Goal: Information Seeking & Learning: Learn about a topic

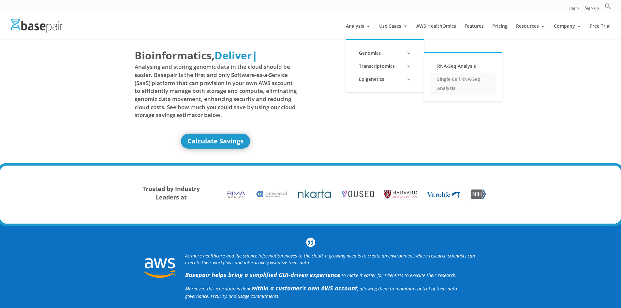
click at [445, 77] on link "Single Cell RNA-Seq Analysis" at bounding box center [463, 84] width 65 height 22
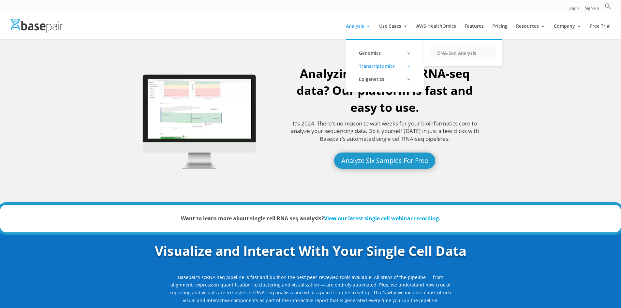
click at [471, 54] on link "DNA-Seq Analysis" at bounding box center [463, 53] width 65 height 13
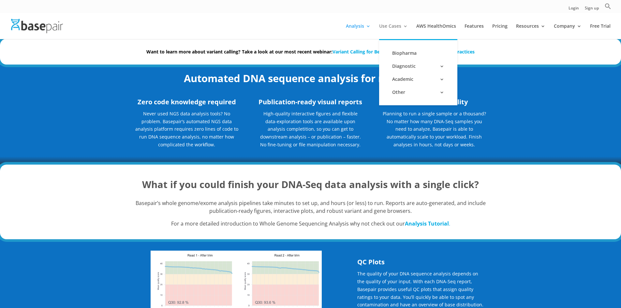
click at [399, 26] on link "Use Cases" at bounding box center [393, 31] width 29 height 15
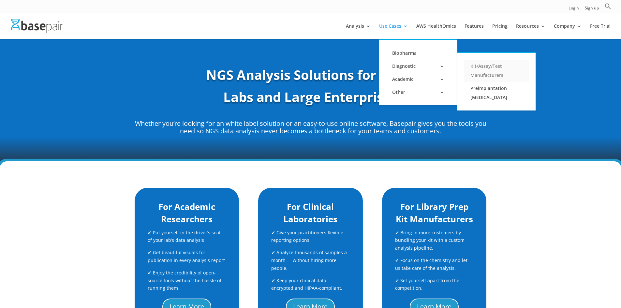
click at [470, 68] on link "Kit/Assay/Test Manufacturers" at bounding box center [496, 71] width 65 height 22
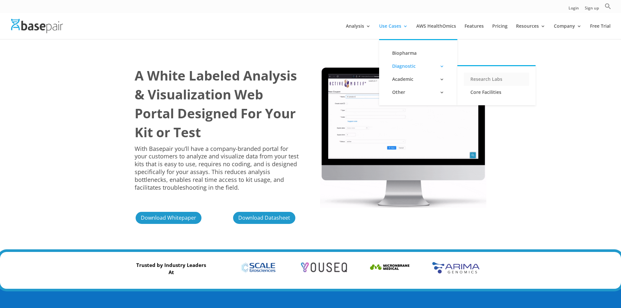
click at [476, 81] on link "Research Labs" at bounding box center [496, 79] width 65 height 13
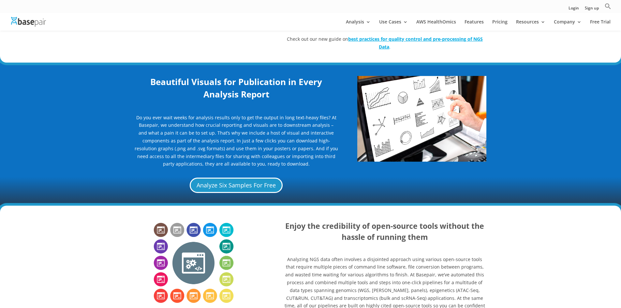
scroll to position [293, 0]
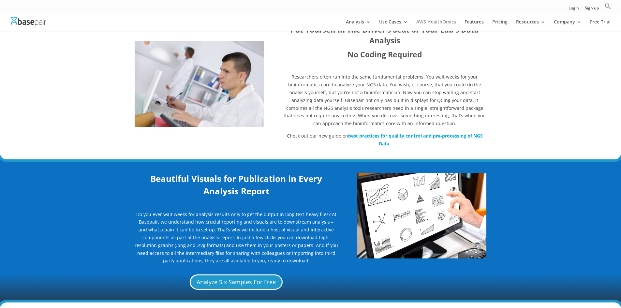
click at [428, 20] on link "AWS HealthOmics" at bounding box center [436, 25] width 40 height 11
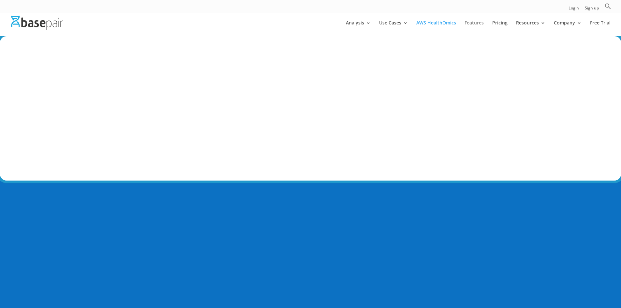
click at [479, 22] on link "Features" at bounding box center [473, 28] width 19 height 15
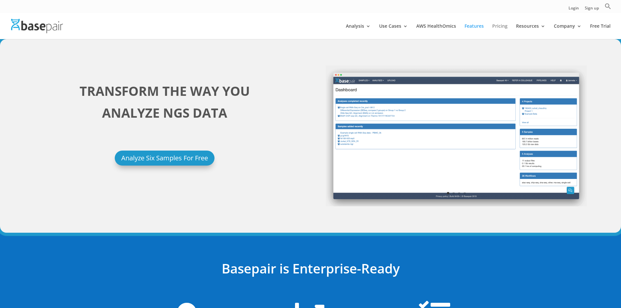
click at [501, 24] on link "Pricing" at bounding box center [499, 31] width 15 height 15
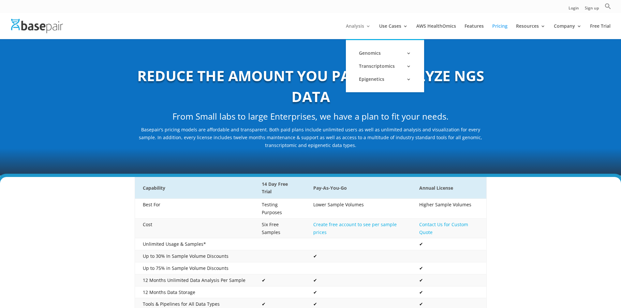
click at [367, 30] on link "Analysis" at bounding box center [358, 31] width 25 height 15
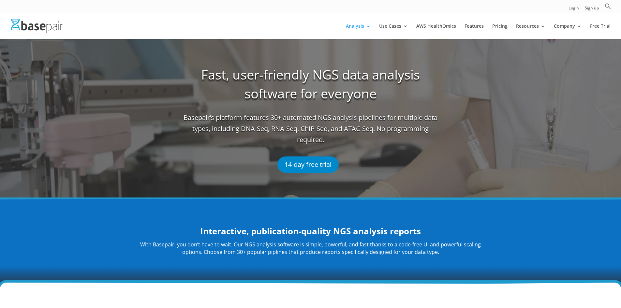
click at [49, 28] on img at bounding box center [37, 26] width 52 height 14
